Goal: Task Accomplishment & Management: Use online tool/utility

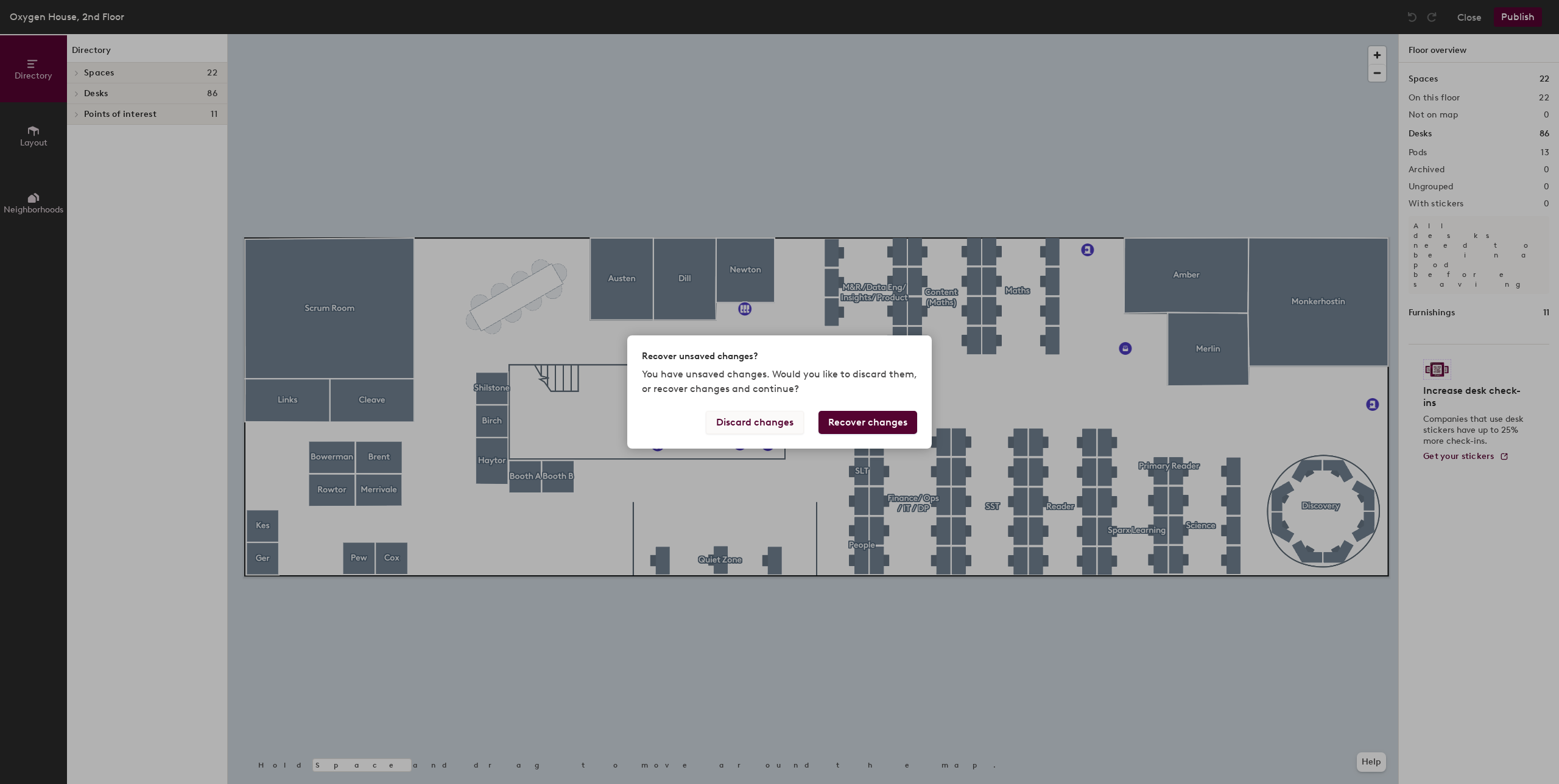
click at [753, 426] on button "Discard changes" at bounding box center [755, 423] width 98 height 23
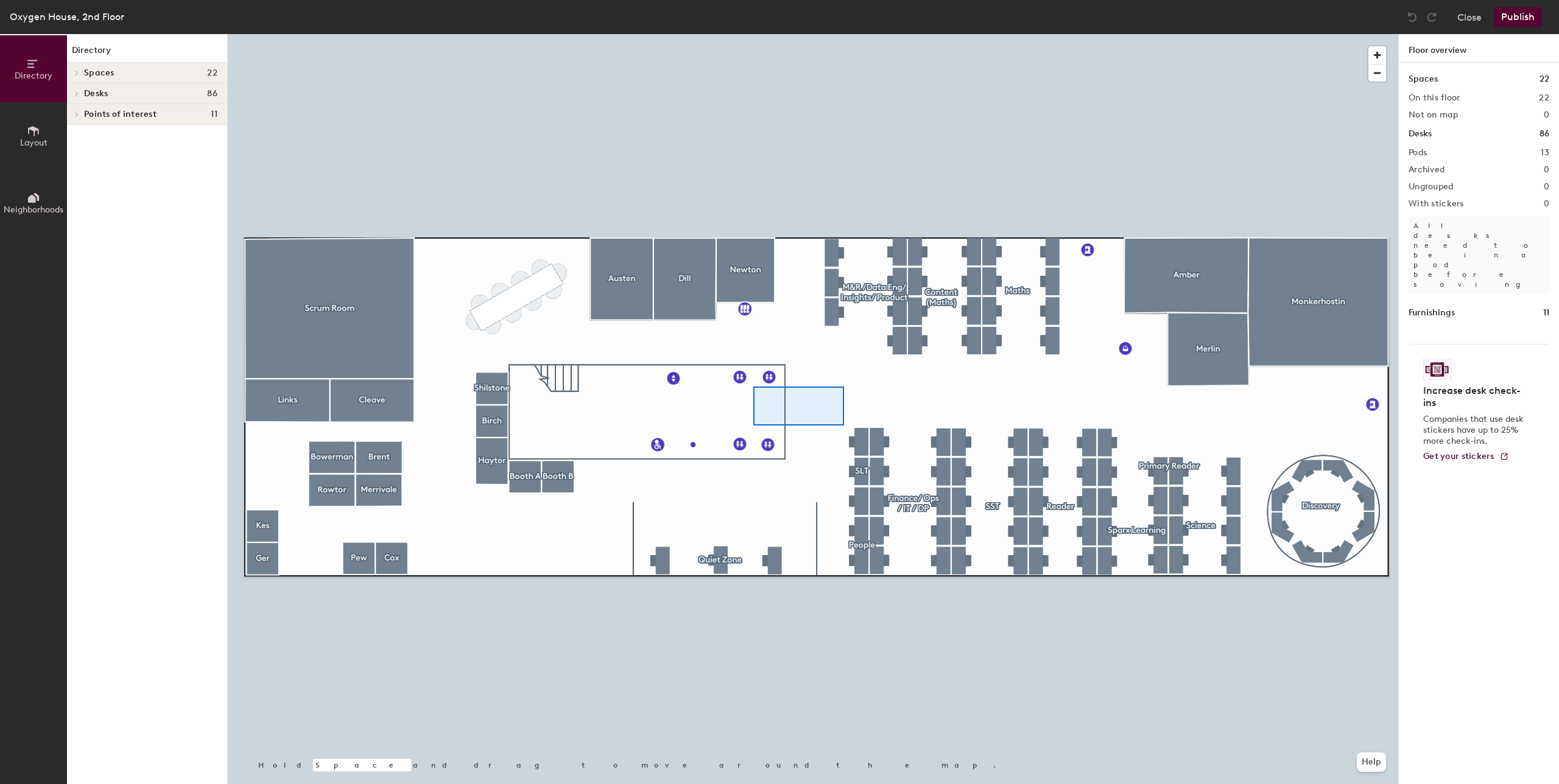
click at [844, 34] on div at bounding box center [813, 34] width 1170 height 0
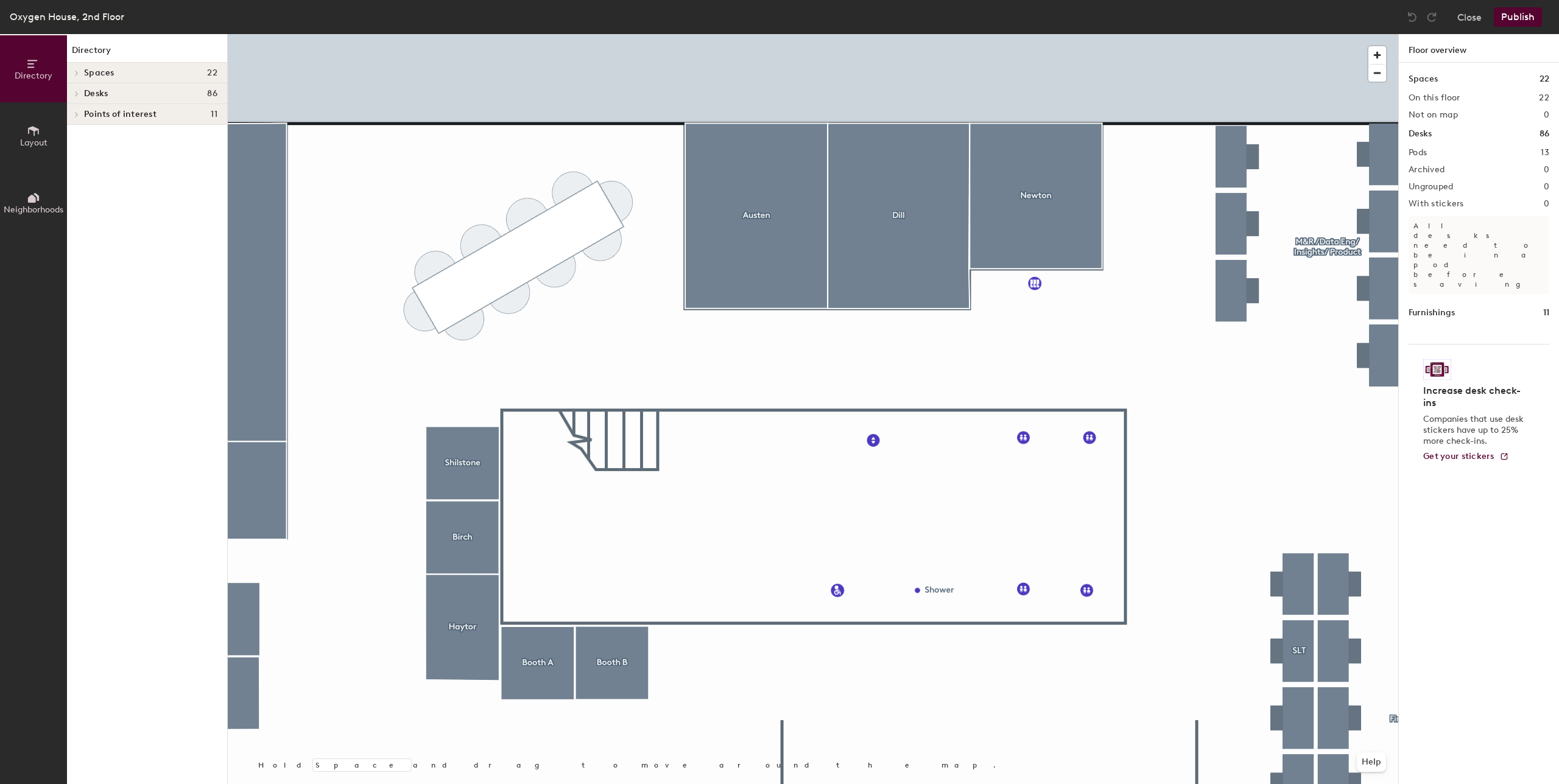
drag, startPoint x: 127, startPoint y: 99, endPoint x: 115, endPoint y: 88, distance: 16.3
click at [127, 99] on div "Desks 86" at bounding box center [146, 94] width 160 height 21
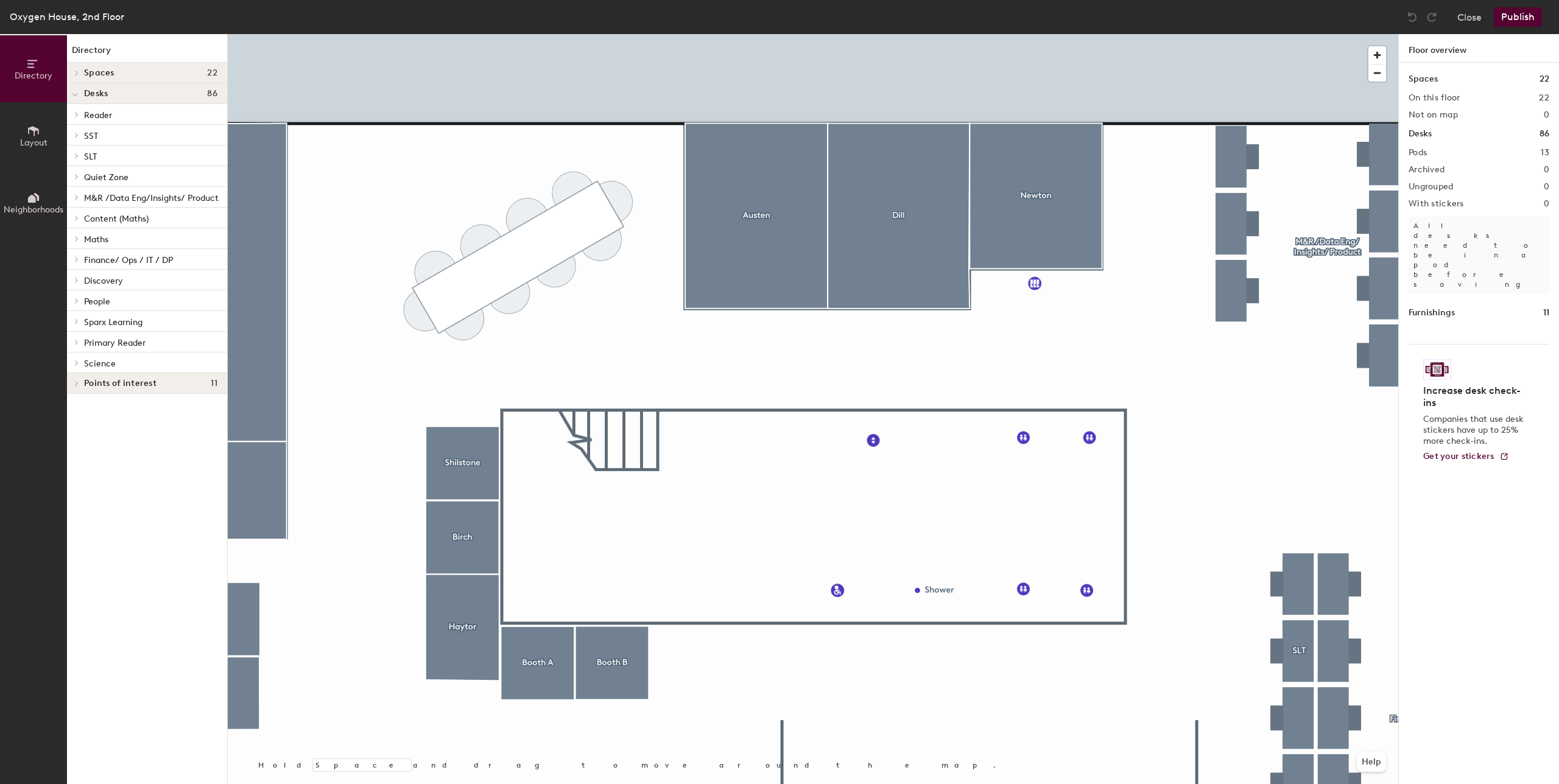
click at [120, 75] on h4 "Spaces 22" at bounding box center [151, 73] width 134 height 10
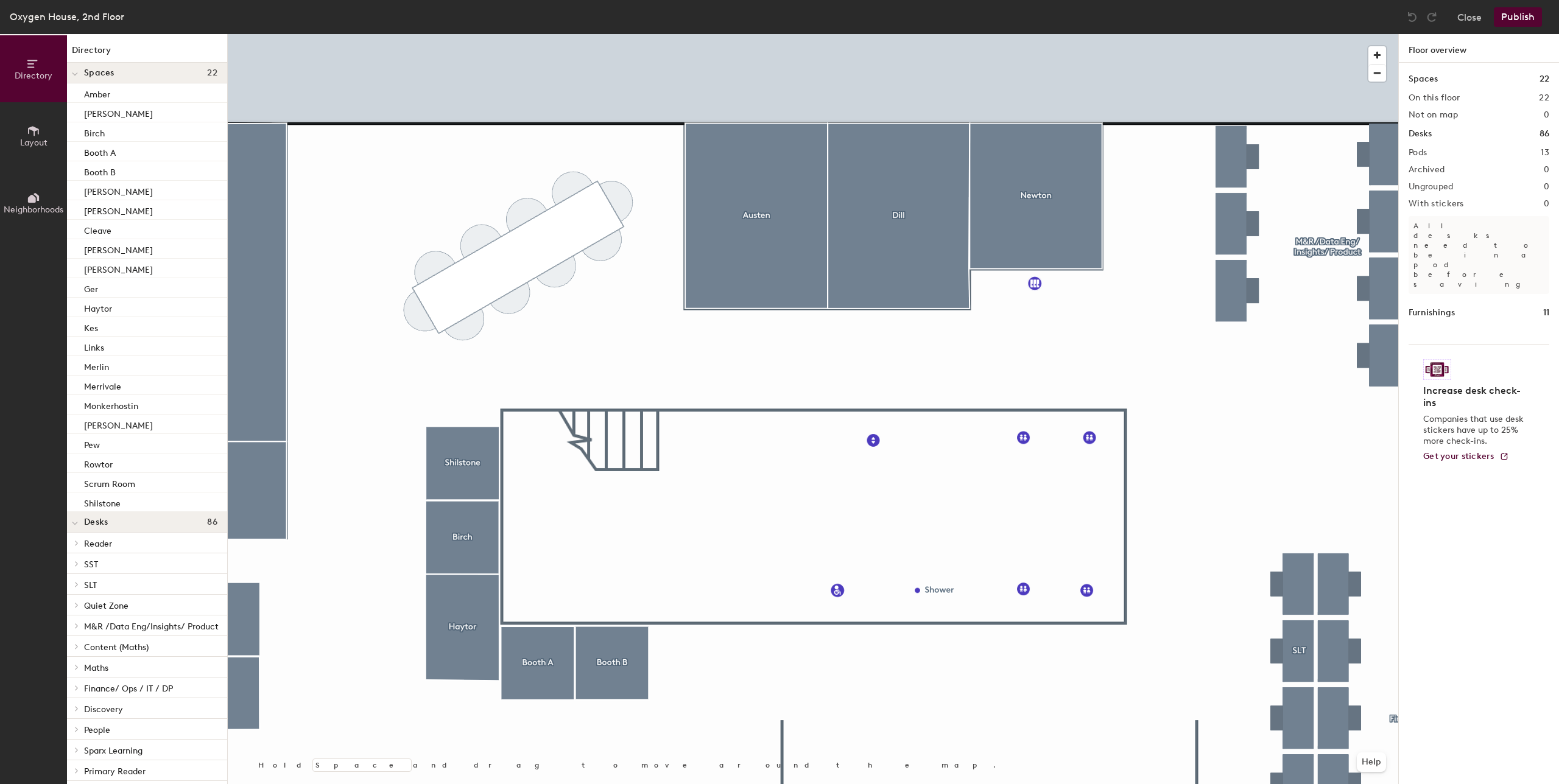
click at [30, 140] on span "Layout" at bounding box center [34, 143] width 28 height 10
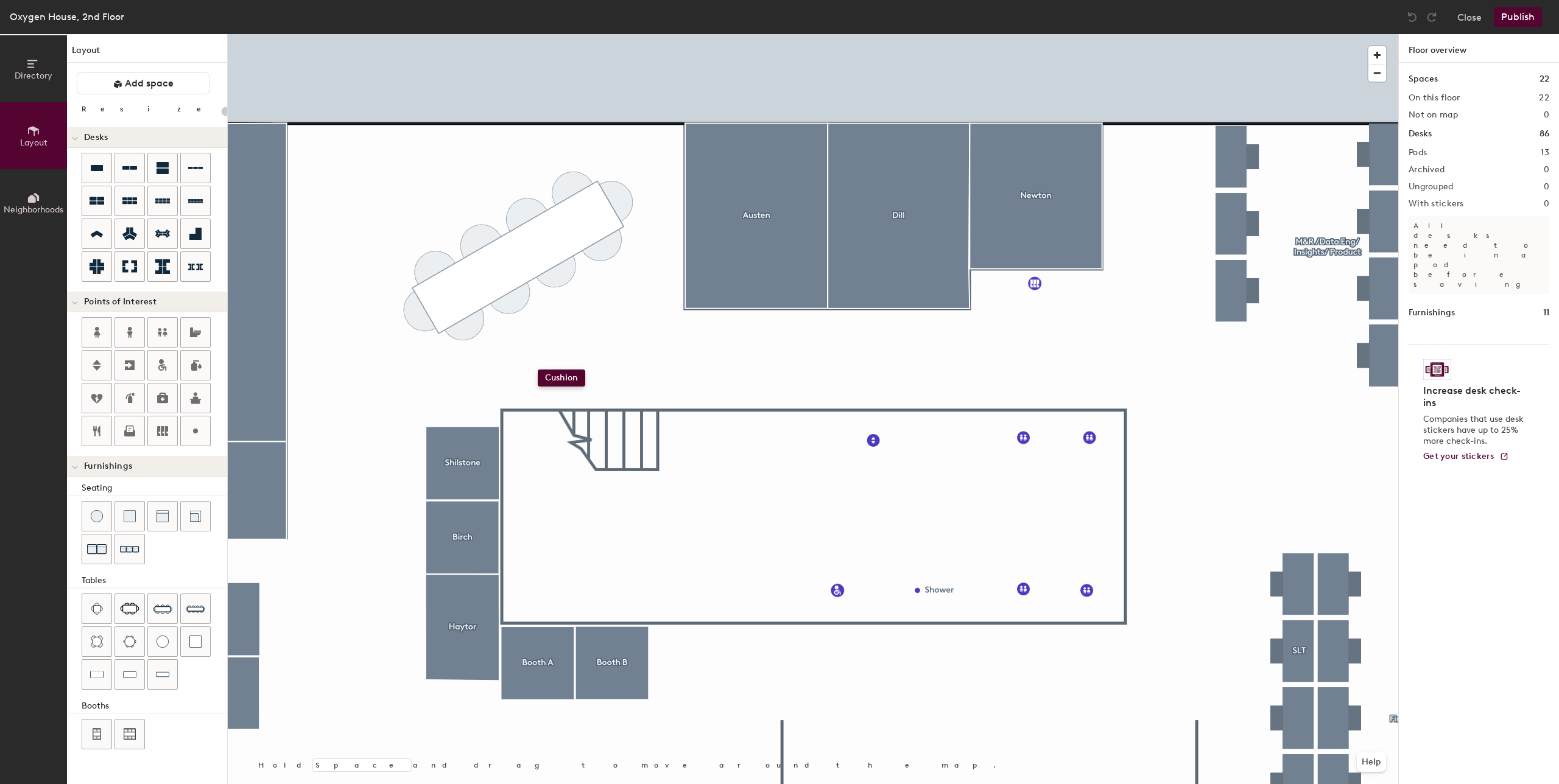
click at [537, 369] on div "Directory Layout Neighborhoods Layout Add space Resize Desks Points of Interest…" at bounding box center [780, 409] width 1559 height 750
type input "100"
click at [35, 70] on span "Directory" at bounding box center [34, 75] width 38 height 10
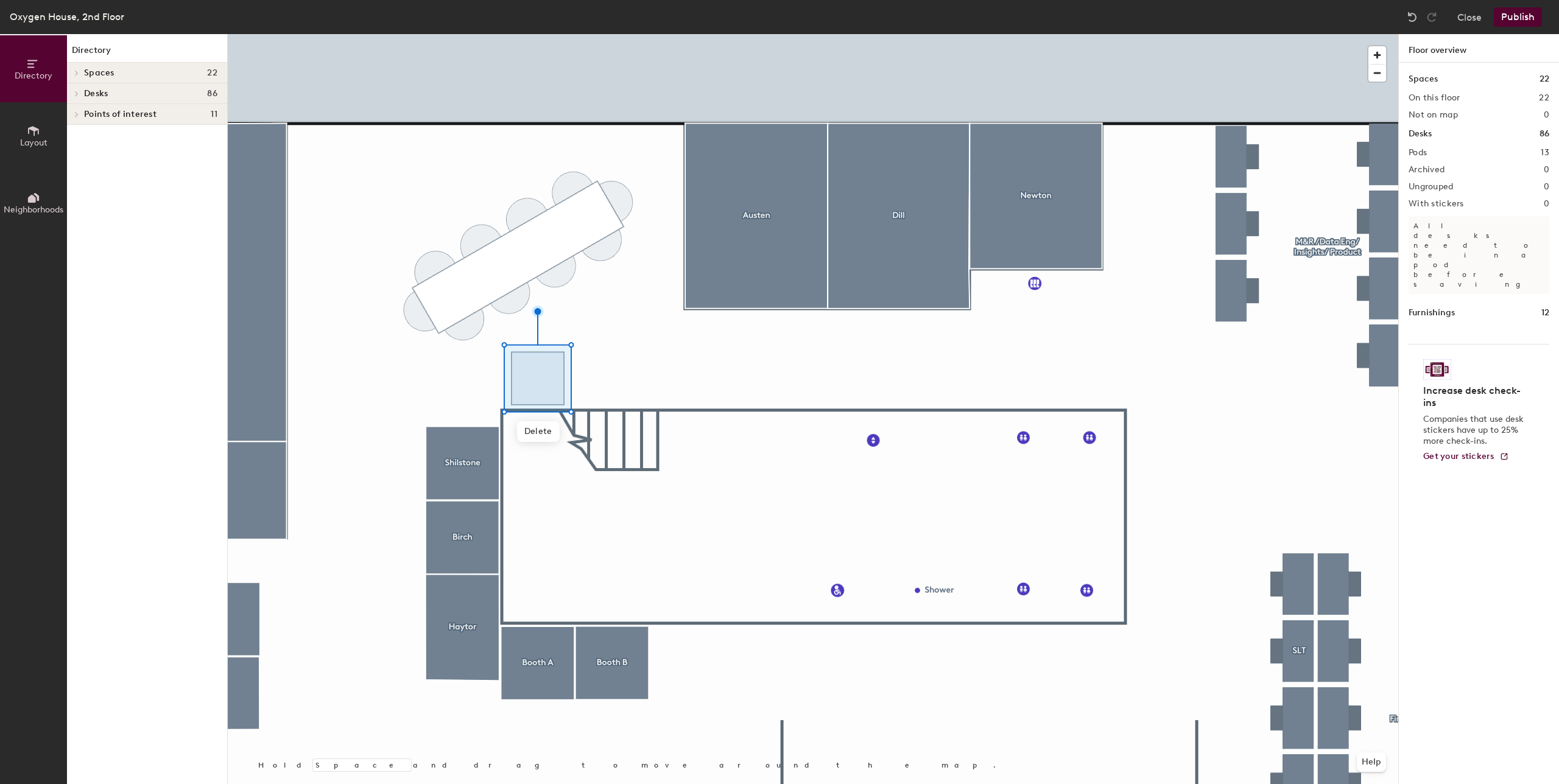
click at [94, 71] on span "Spaces" at bounding box center [99, 73] width 31 height 10
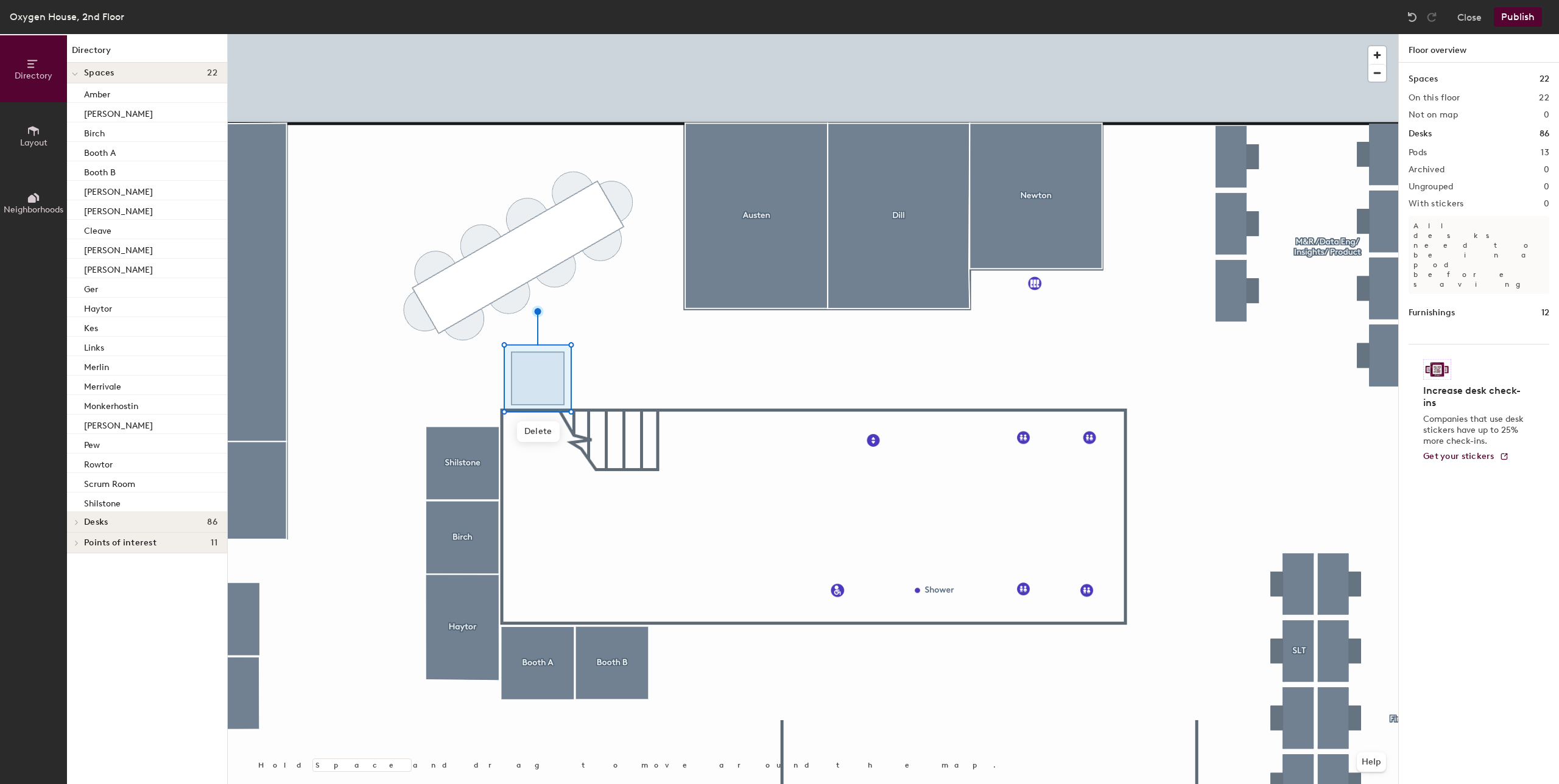
click at [122, 520] on h4 "Desks 86" at bounding box center [151, 522] width 134 height 10
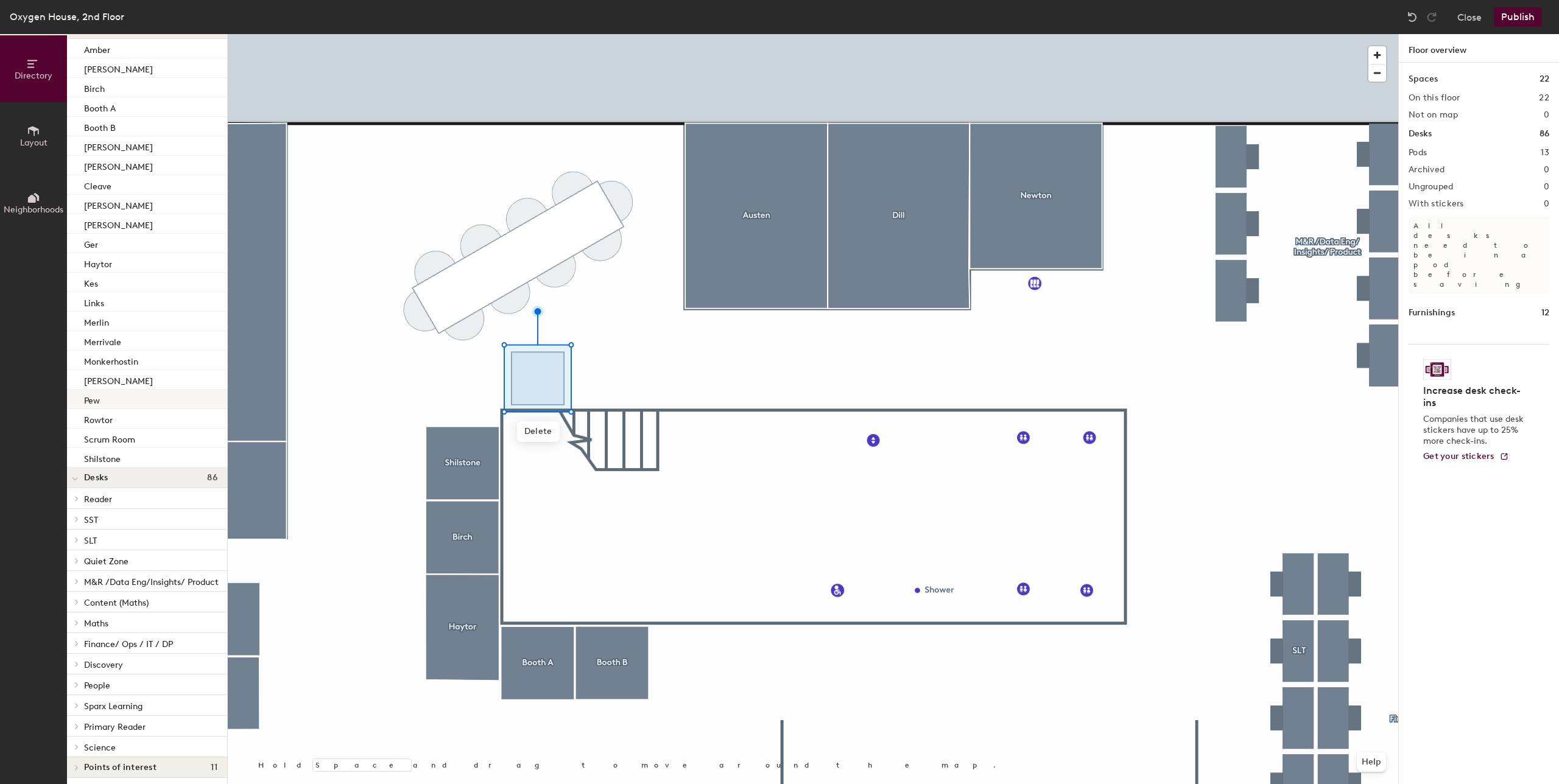
scroll to position [57, 0]
click at [123, 759] on span "Points of interest" at bounding box center [120, 764] width 72 height 10
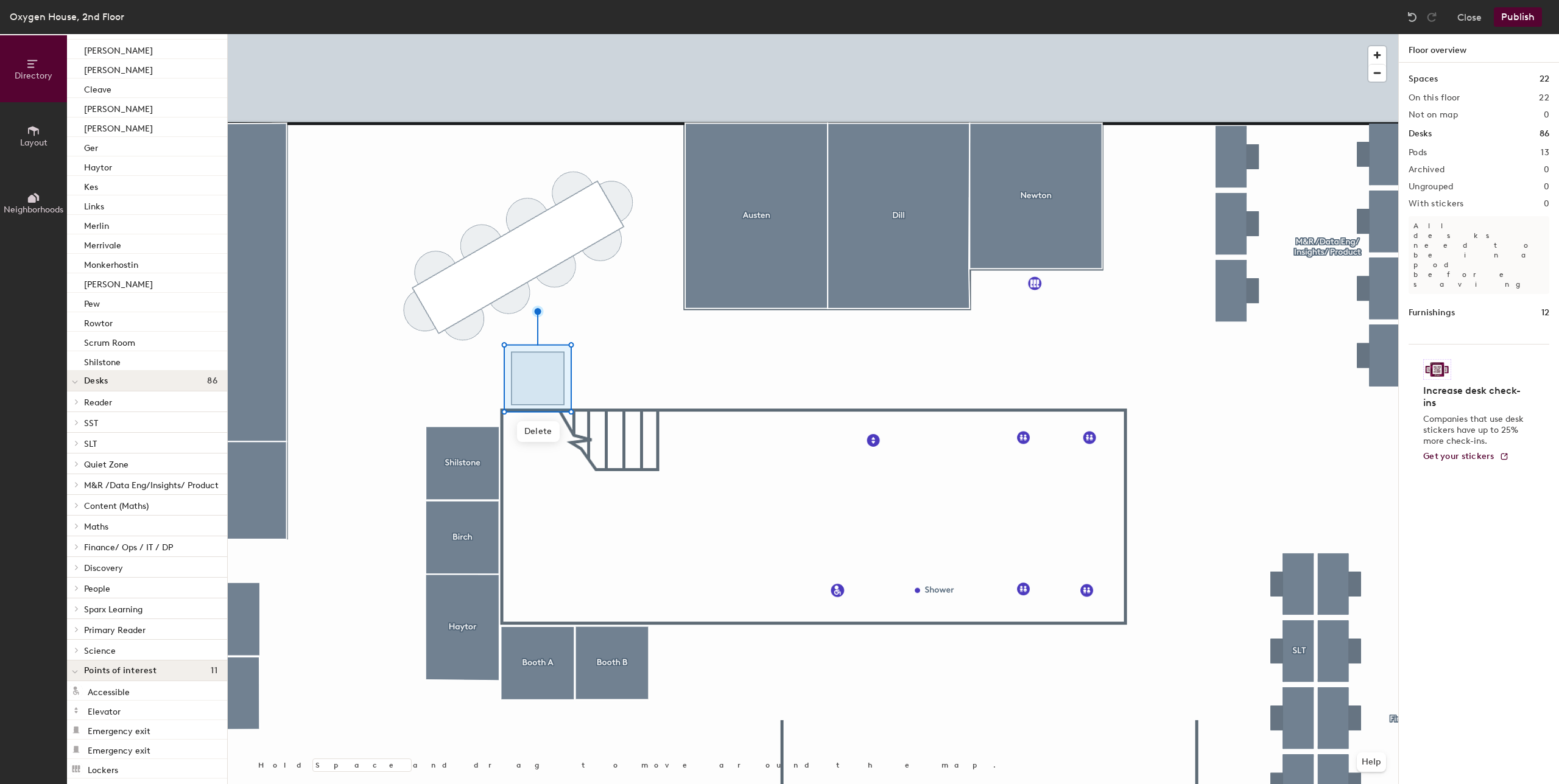
scroll to position [271, 0]
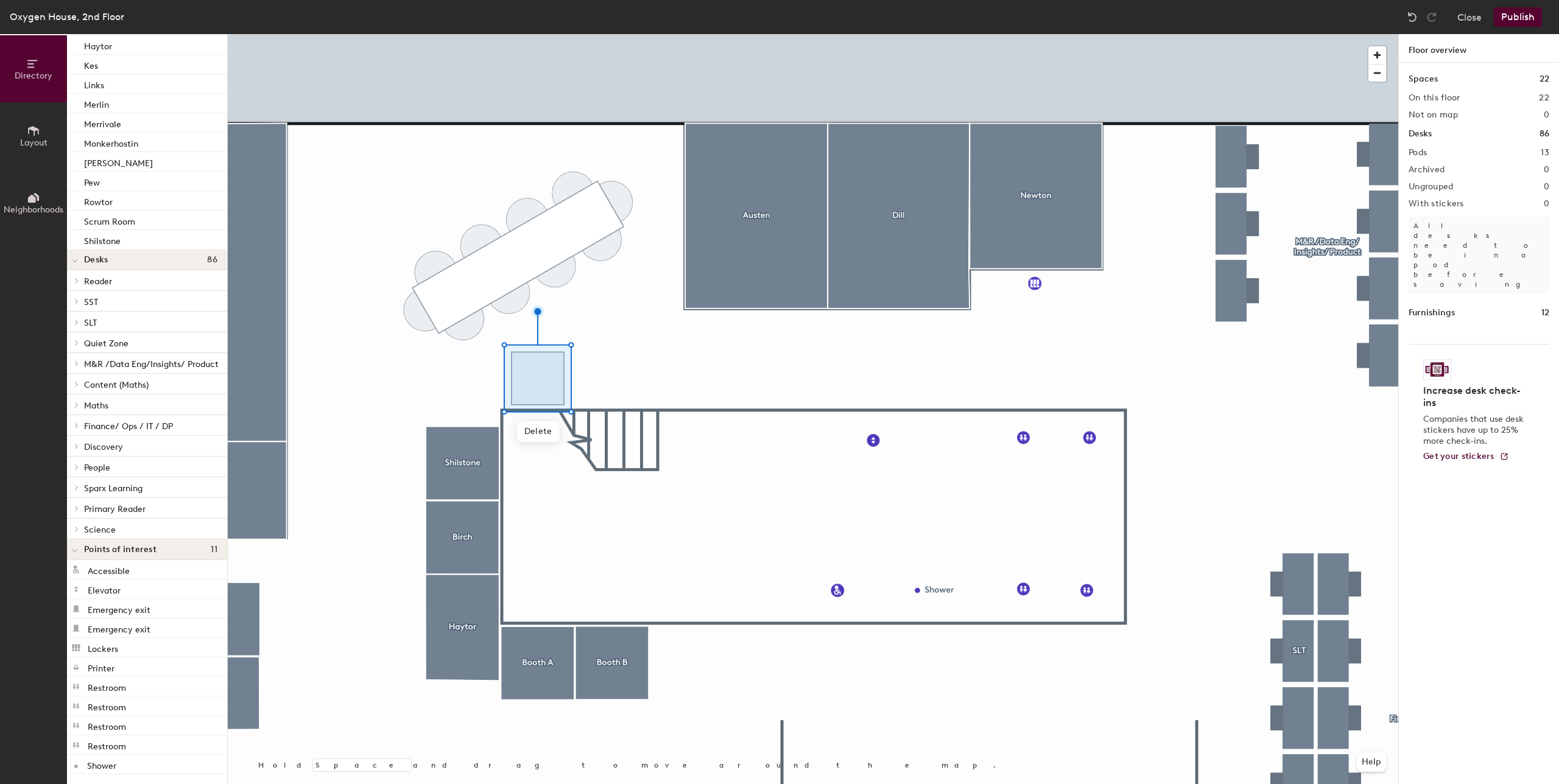
click at [28, 203] on icon at bounding box center [34, 198] width 13 height 13
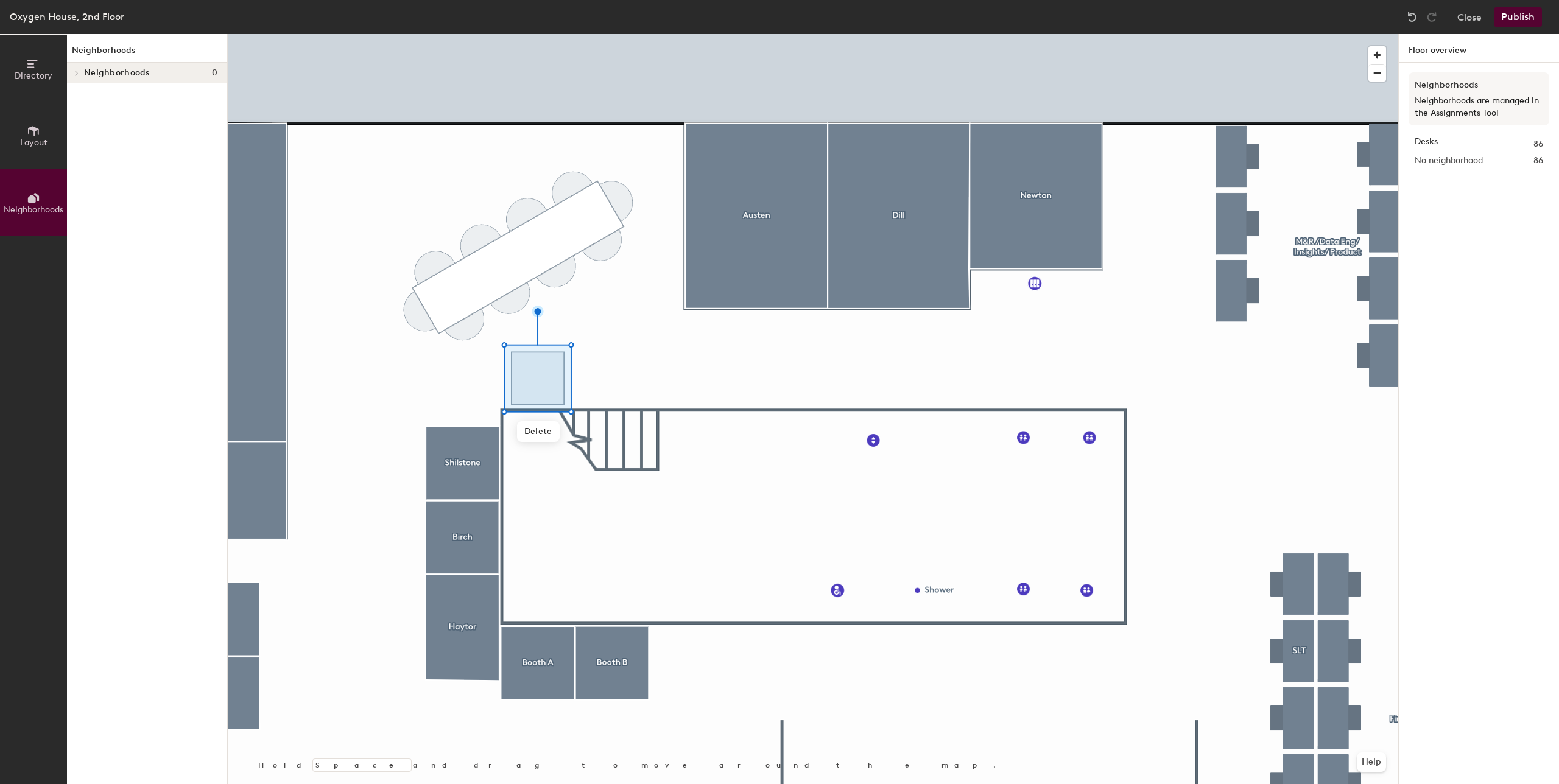
scroll to position [0, 0]
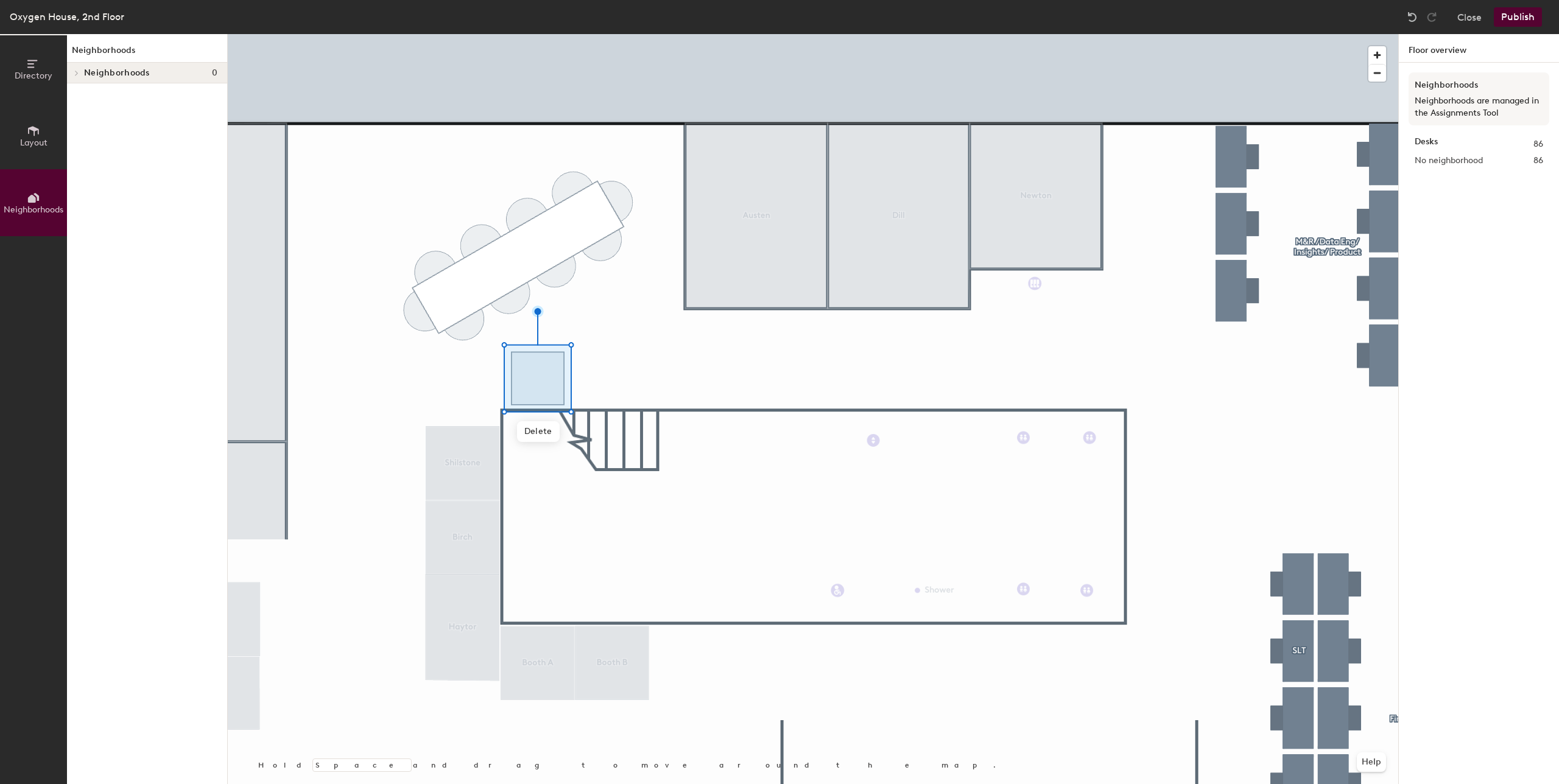
click at [43, 138] on span "Layout" at bounding box center [34, 143] width 28 height 10
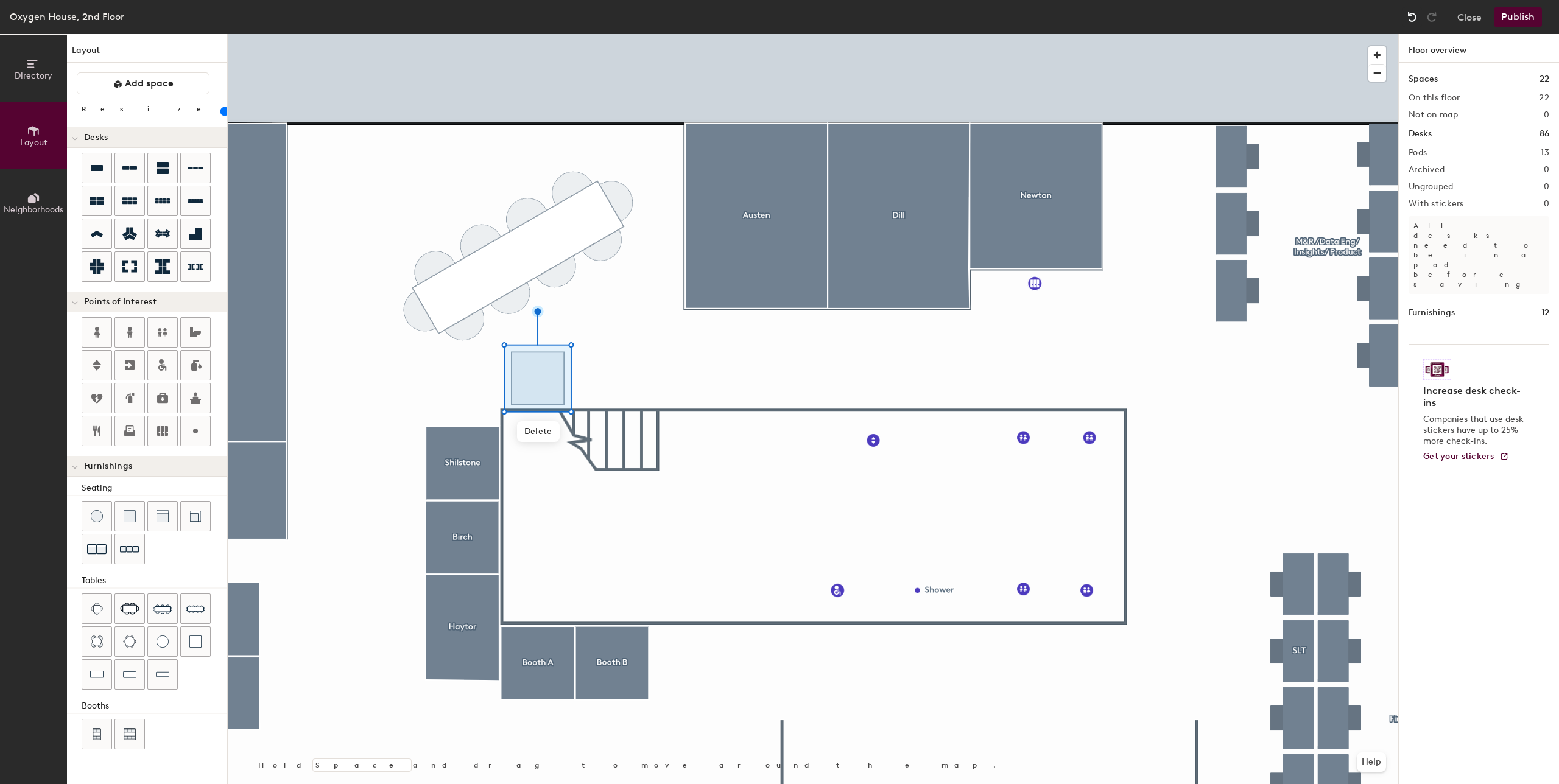
click at [1419, 18] on div at bounding box center [1412, 17] width 20 height 20
click at [1473, 17] on button "Close" at bounding box center [1470, 17] width 25 height 20
type input "20"
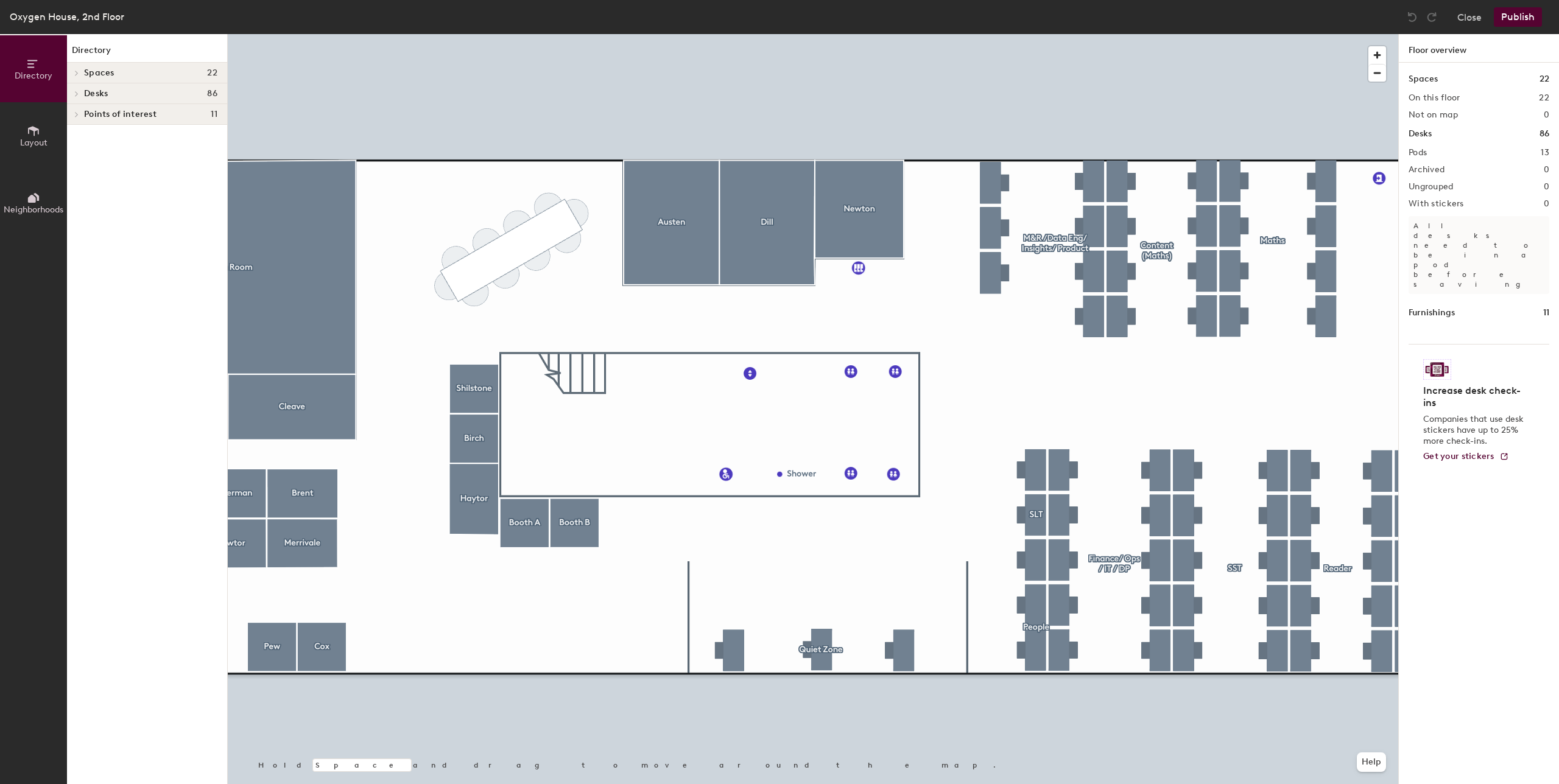
click at [48, 129] on button "Layout" at bounding box center [33, 135] width 67 height 67
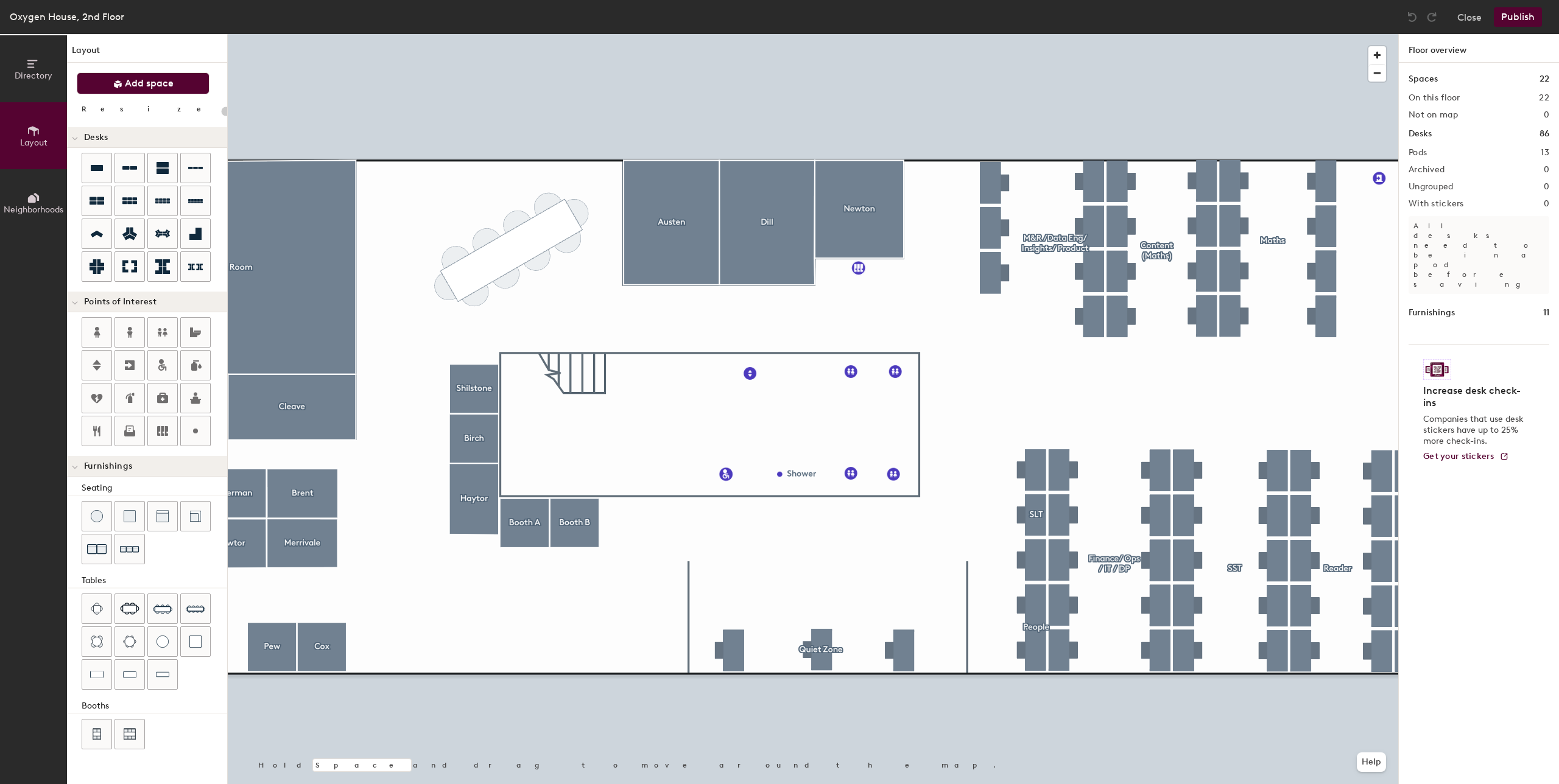
click at [137, 91] on button "Add space" at bounding box center [143, 83] width 133 height 22
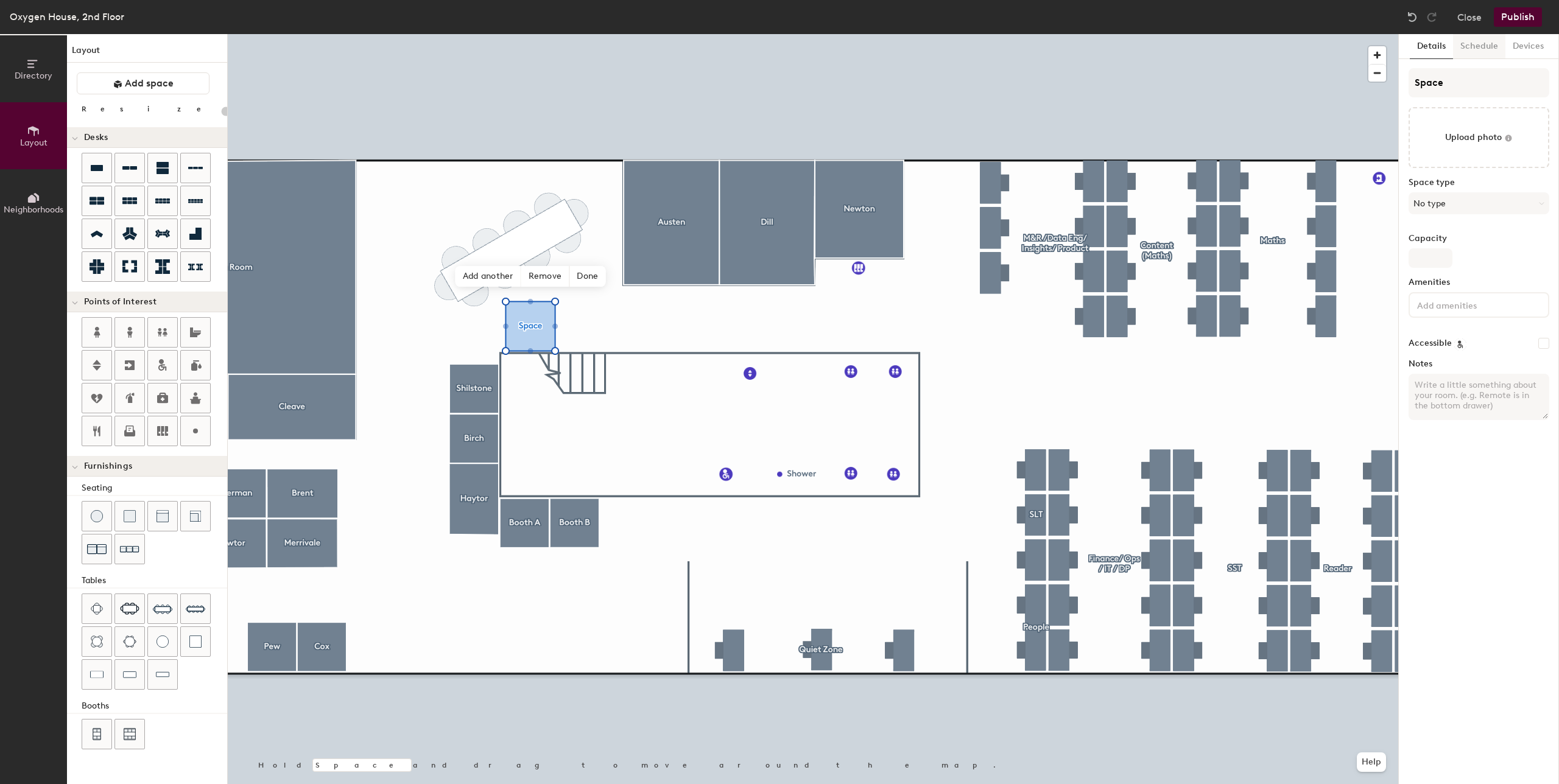
click at [1476, 51] on button "Schedule" at bounding box center [1479, 47] width 52 height 25
click at [1513, 50] on button "Devices" at bounding box center [1528, 47] width 46 height 25
click at [1438, 44] on button "Details" at bounding box center [1431, 47] width 44 height 25
click at [1413, 22] on img at bounding box center [1412, 17] width 12 height 12
type input "20"
